Goal: Download file/media

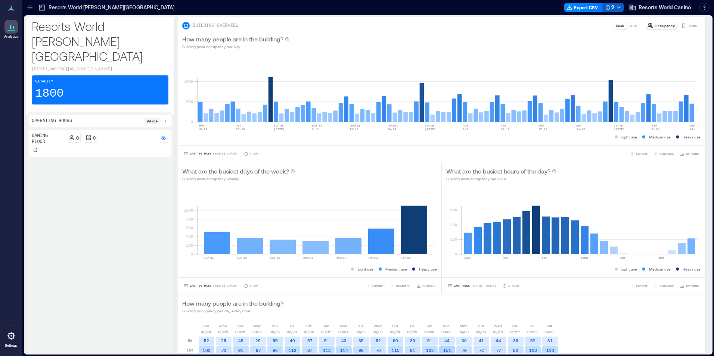
click at [619, 6] on icon "button" at bounding box center [619, 7] width 6 height 6
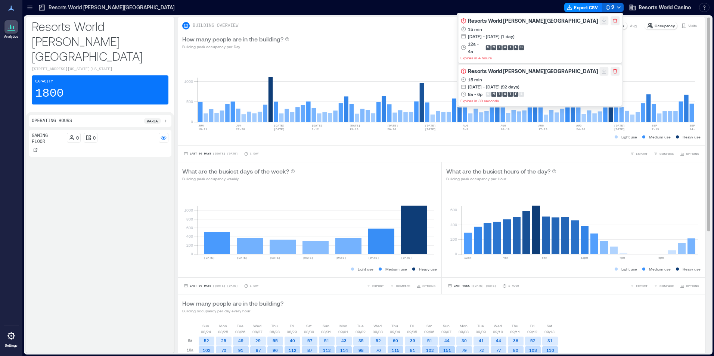
click at [462, 27] on div "BUILDING OVERVIEW Peak Avg Occupancy Visits" at bounding box center [441, 25] width 518 height 9
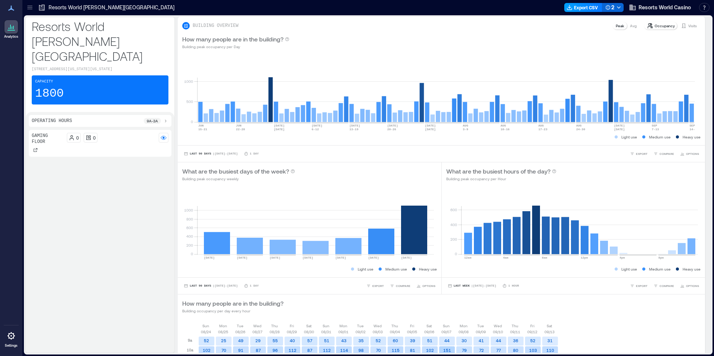
click at [575, 4] on button "Export CSV" at bounding box center [583, 7] width 38 height 9
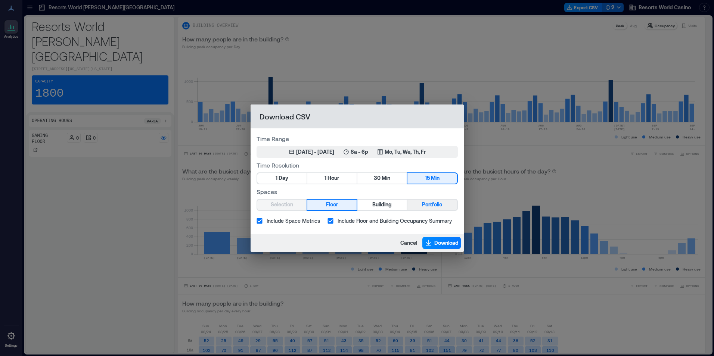
click at [430, 200] on span "Portfolio" at bounding box center [432, 204] width 20 height 9
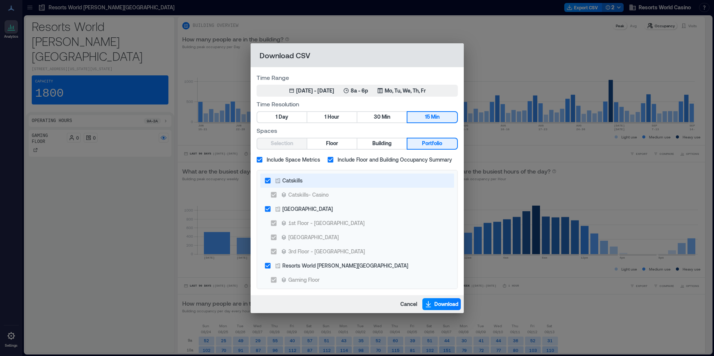
click at [302, 182] on div "Catskills" at bounding box center [292, 181] width 20 height 8
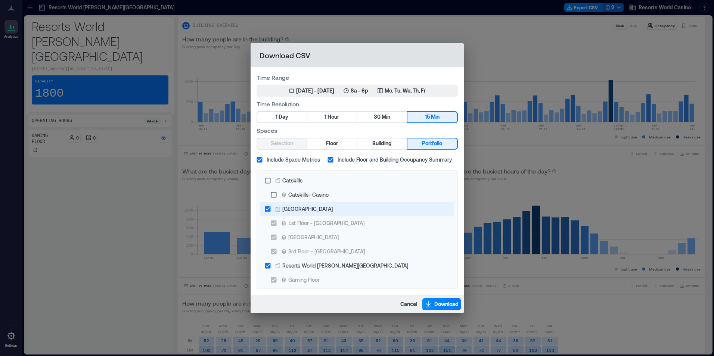
click at [302, 212] on div "[GEOGRAPHIC_DATA]" at bounding box center [307, 209] width 50 height 8
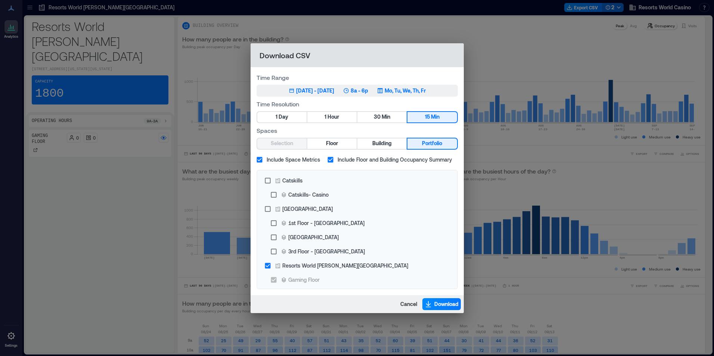
click at [379, 96] on button "Jun 15, 2025 - [DATE] 8a - 6p Mo, Tu, We, Th, Fr" at bounding box center [357, 91] width 201 height 12
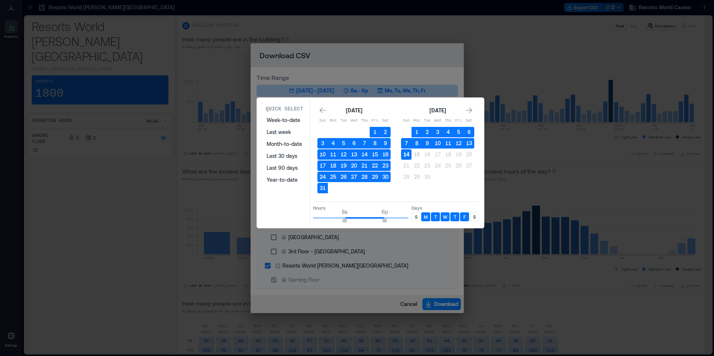
click at [405, 156] on button "14" at bounding box center [406, 154] width 10 height 10
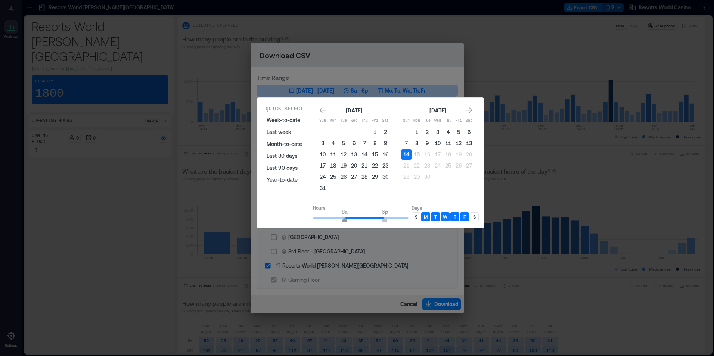
type input "*"
drag, startPoint x: 317, startPoint y: 219, endPoint x: 310, endPoint y: 219, distance: 6.7
click at [310, 219] on div "Quick Select Week-to-date Last week Month-to-date Last 30 days Last 90 days Yea…" at bounding box center [370, 162] width 223 height 127
type input "*"
drag, startPoint x: 361, startPoint y: 219, endPoint x: 329, endPoint y: 220, distance: 31.8
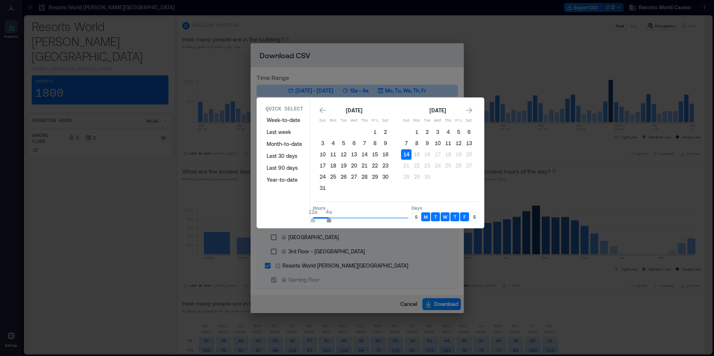
click at [329, 220] on span "4a" at bounding box center [329, 221] width 4 height 3
click at [412, 217] on div "S" at bounding box center [416, 217] width 9 height 9
click at [475, 216] on p "S" at bounding box center [474, 217] width 3 height 6
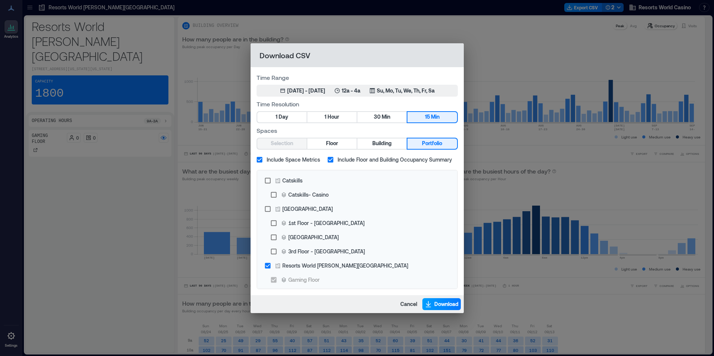
click at [438, 306] on span "Download" at bounding box center [446, 304] width 24 height 7
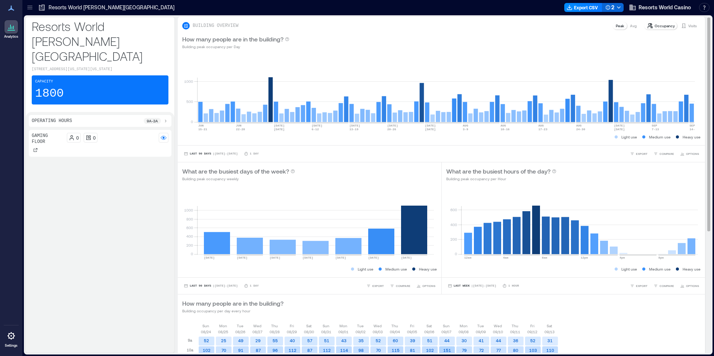
click at [499, 21] on div "BUILDING OVERVIEW Peak Avg Occupancy Visits" at bounding box center [441, 23] width 527 height 13
click at [593, 9] on button "Export CSV" at bounding box center [583, 7] width 38 height 9
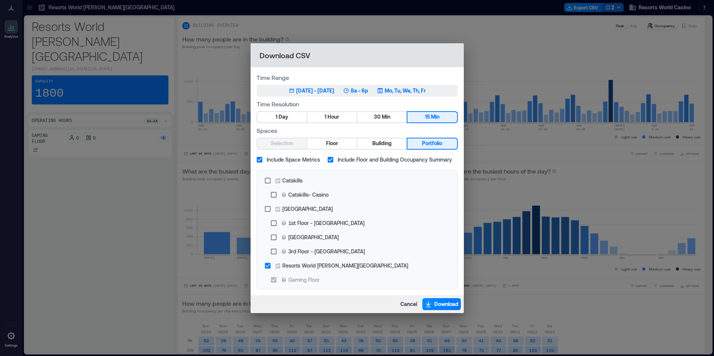
click at [389, 93] on div "Jun 15, 2025 - [DATE] 8a - 6p Mo, Tu, We, Th, Fr" at bounding box center [357, 90] width 137 height 7
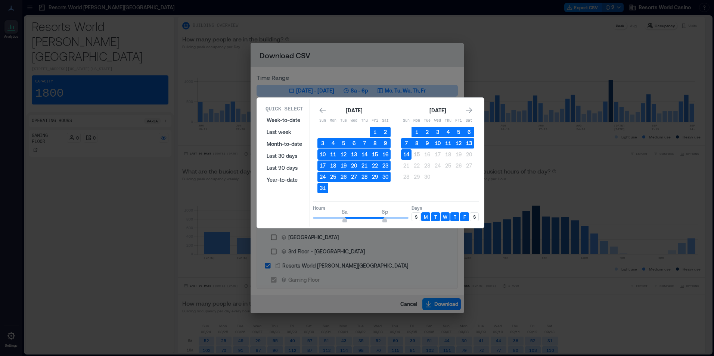
click at [474, 141] on button "13" at bounding box center [469, 143] width 10 height 10
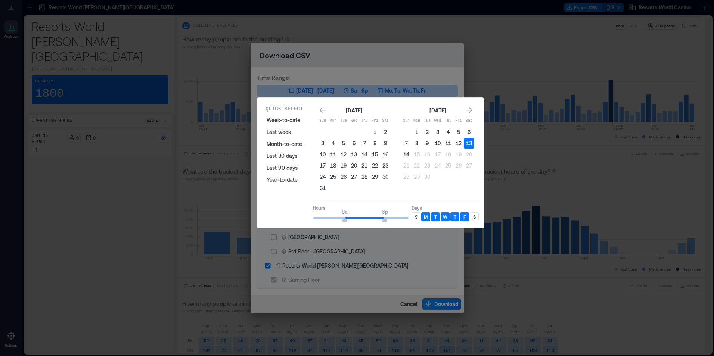
click at [417, 217] on p "S" at bounding box center [416, 217] width 3 height 6
click at [471, 218] on div "S" at bounding box center [474, 217] width 9 height 9
type input "*"
drag, startPoint x: 346, startPoint y: 221, endPoint x: 328, endPoint y: 221, distance: 18.3
click at [328, 221] on span "4a" at bounding box center [329, 221] width 4 height 3
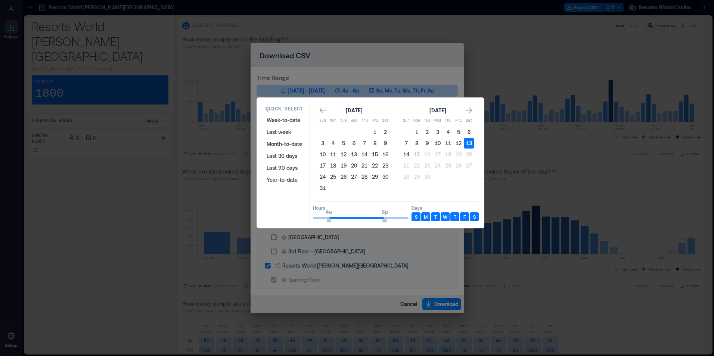
type input "**"
drag, startPoint x: 430, startPoint y: 219, endPoint x: 445, endPoint y: 218, distance: 15.0
click at [445, 218] on div "Hours 4a 12a Days S M T W T F S" at bounding box center [396, 213] width 166 height 22
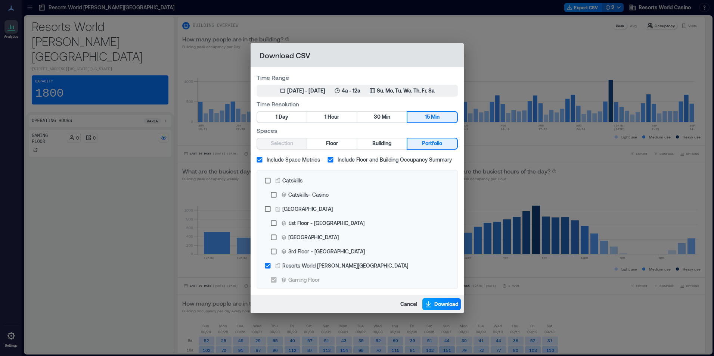
click at [438, 301] on span "Download" at bounding box center [446, 304] width 24 height 7
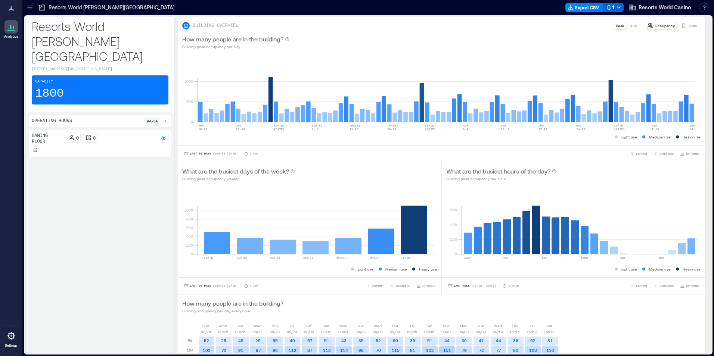
click at [345, 15] on div "Resorts [GEOGRAPHIC_DATA][PERSON_NAME] [STREET_ADDRESS][US_STATE][US_STATE] Cap…" at bounding box center [368, 185] width 689 height 340
click at [578, 10] on button "Export CSV" at bounding box center [584, 7] width 38 height 9
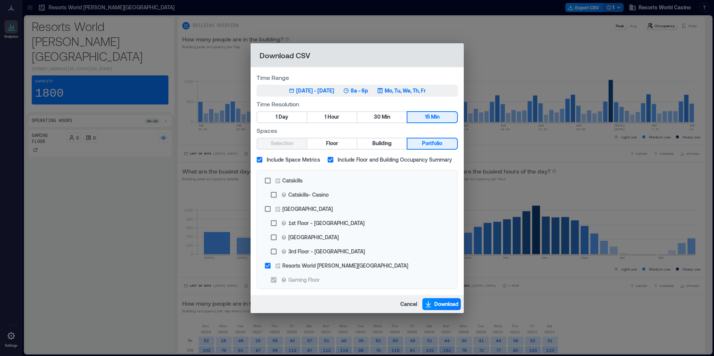
click at [403, 88] on p "Mo, Tu, We, Th, Fr" at bounding box center [405, 90] width 41 height 7
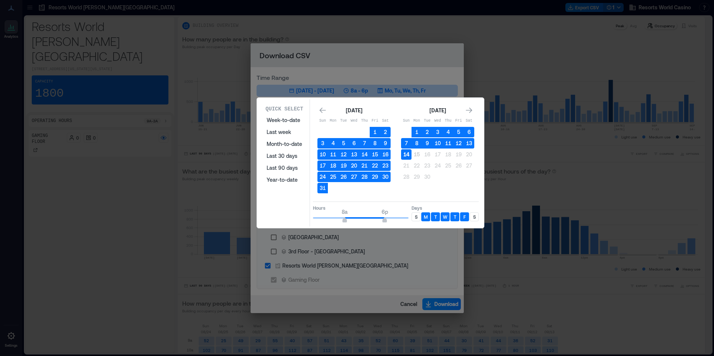
click at [409, 152] on button "14" at bounding box center [406, 154] width 10 height 10
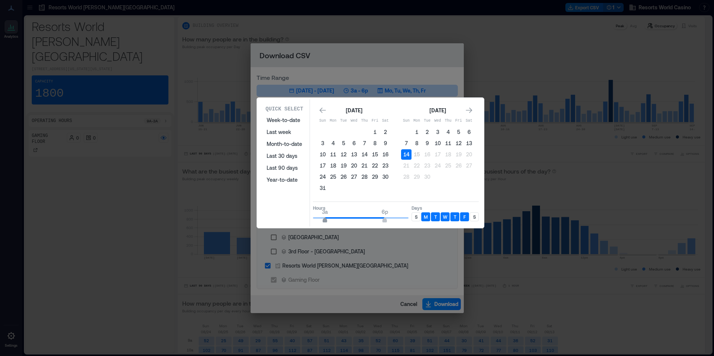
type input "*"
drag, startPoint x: 342, startPoint y: 216, endPoint x: 330, endPoint y: 216, distance: 12.3
click at [330, 216] on span "4a 6p" at bounding box center [361, 218] width 96 height 11
type input "**"
drag, startPoint x: 390, startPoint y: 219, endPoint x: 431, endPoint y: 221, distance: 41.1
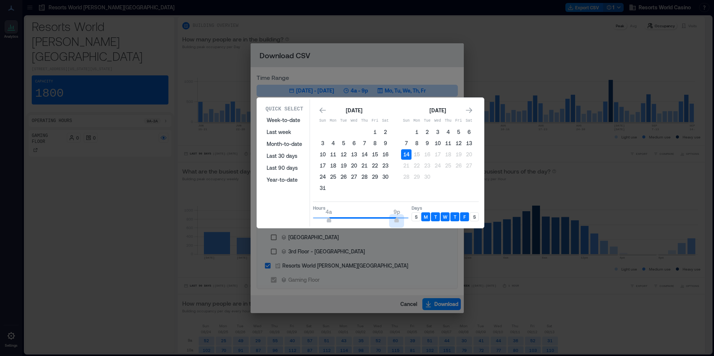
click at [431, 221] on div "Hours 4a 9p Days S M T W T F S" at bounding box center [396, 213] width 166 height 22
click at [418, 217] on div "S" at bounding box center [416, 217] width 9 height 9
click at [479, 219] on div "Quick Select Week-to-date Last week Month-to-date Last 30 days Last 90 days Yea…" at bounding box center [370, 162] width 223 height 127
click at [478, 219] on div "S" at bounding box center [474, 217] width 9 height 9
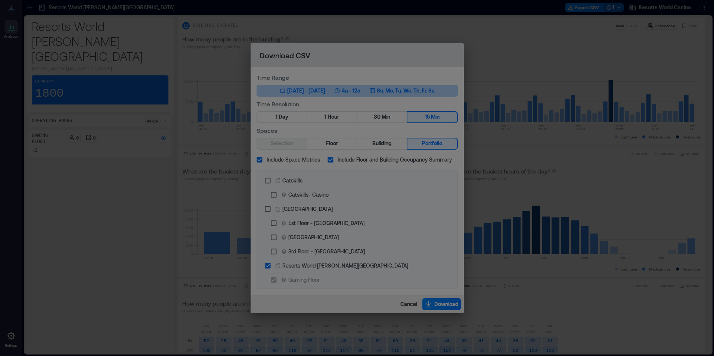
drag, startPoint x: 478, startPoint y: 219, endPoint x: 484, endPoint y: 250, distance: 30.8
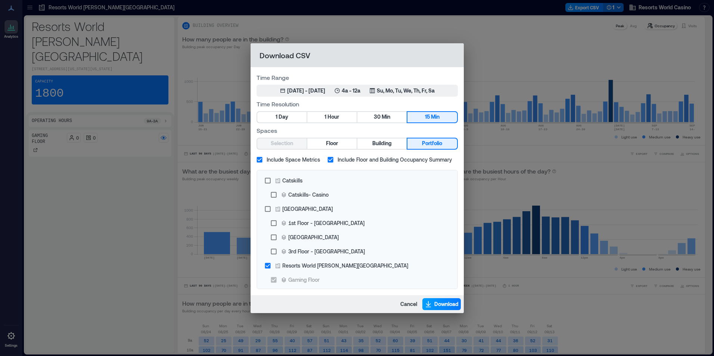
click at [453, 303] on span "Download" at bounding box center [446, 304] width 24 height 7
